Goal: Task Accomplishment & Management: Manage account settings

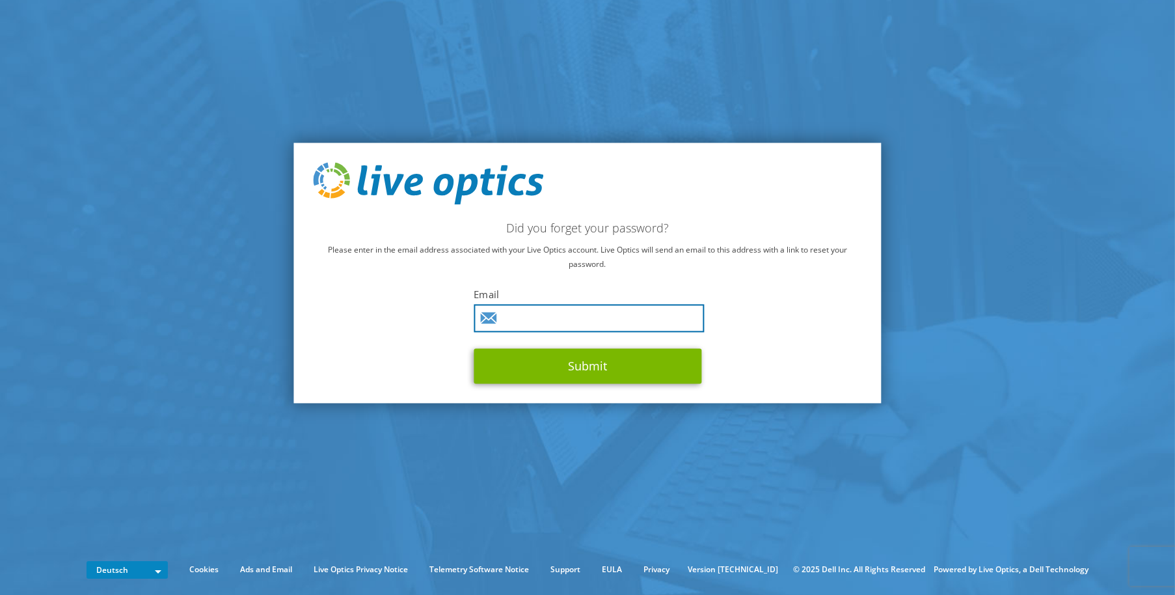
click at [526, 318] on input "text" at bounding box center [589, 319] width 230 height 28
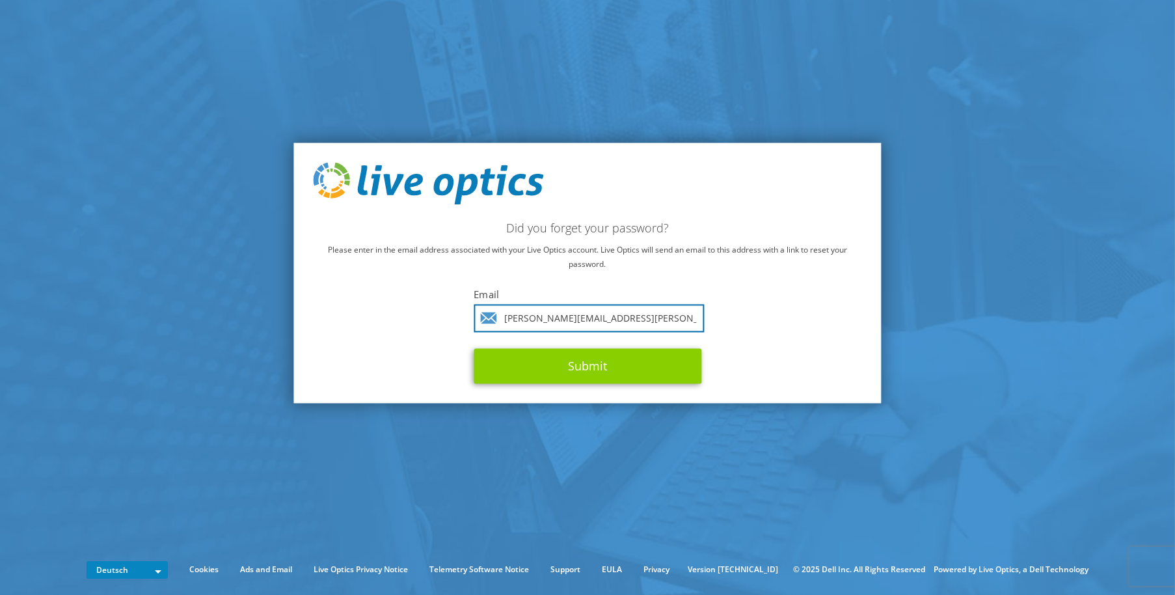
type input "frank.elgert@mentiq.com"
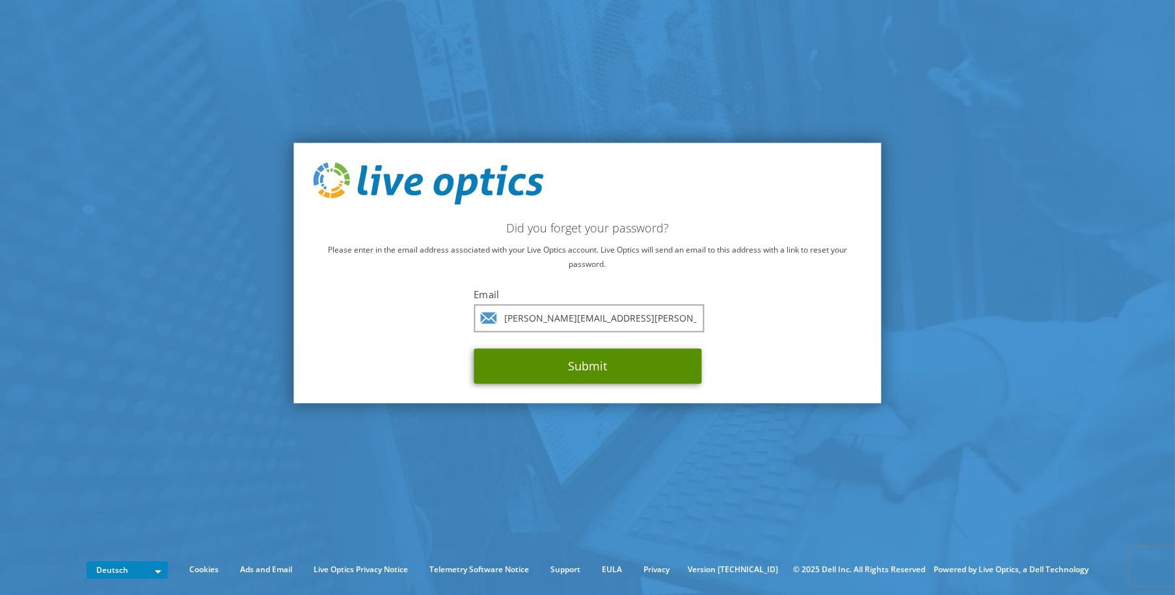
click at [583, 372] on button "Submit" at bounding box center [588, 366] width 228 height 35
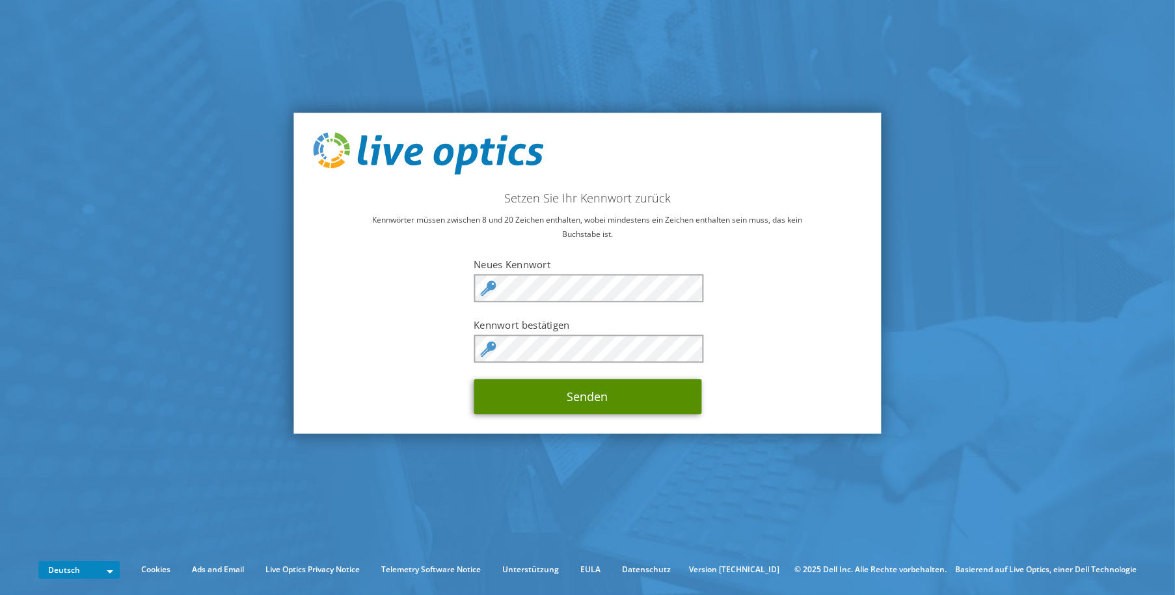
click at [588, 396] on button "Senden" at bounding box center [588, 396] width 228 height 35
